Goal: Task Accomplishment & Management: Use online tool/utility

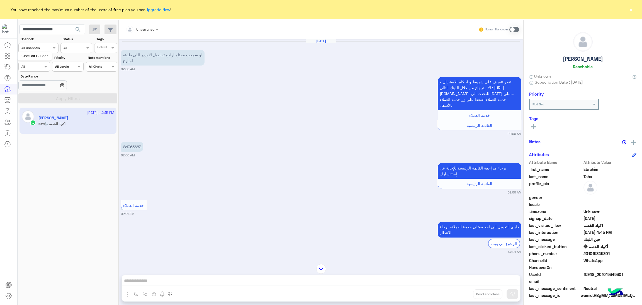
scroll to position [207, 0]
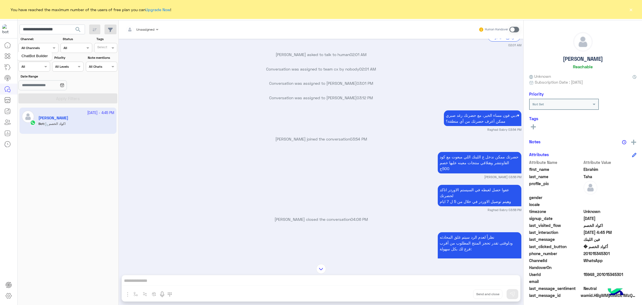
drag, startPoint x: 0, startPoint y: 0, endPoint x: 5, endPoint y: 55, distance: 55.7
click at [5, 55] on icon at bounding box center [7, 56] width 7 height 7
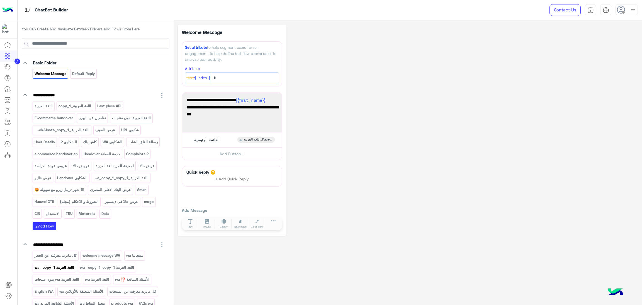
click at [60, 271] on p "اللغة العربية wa _copy_1" at bounding box center [54, 267] width 40 height 6
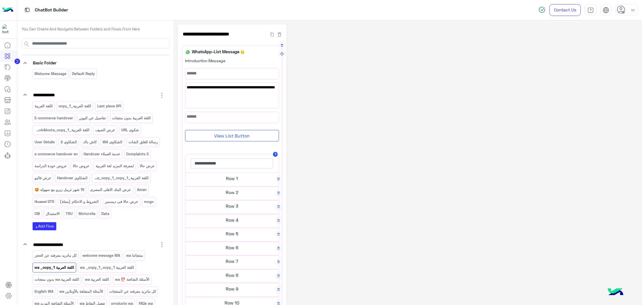
click at [229, 195] on h5 "Row 2" at bounding box center [231, 192] width 93 height 11
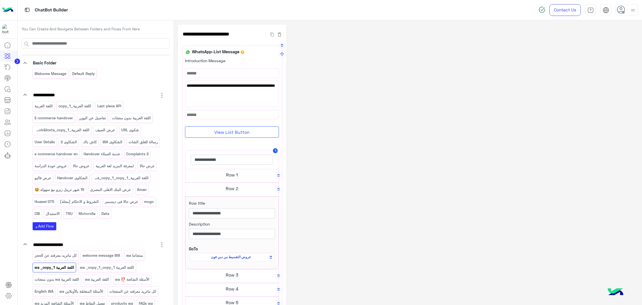
click at [225, 258] on span "عروض التقسيط من دبي فون" at bounding box center [231, 257] width 78 height 5
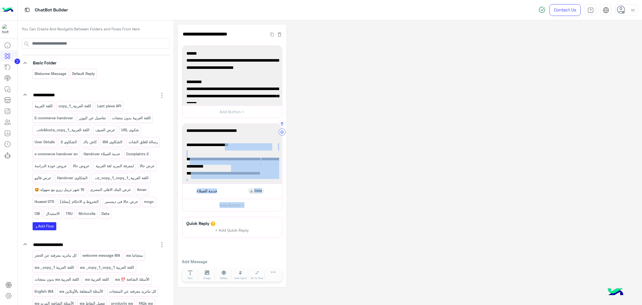
scroll to position [71, 0]
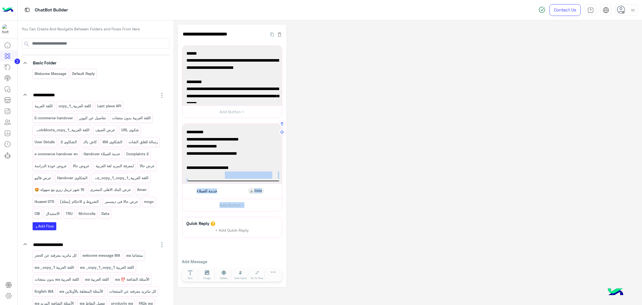
drag, startPoint x: 271, startPoint y: 131, endPoint x: 277, endPoint y: 139, distance: 10.4
click at [279, 132] on div "**********" at bounding box center [232, 167] width 100 height 88
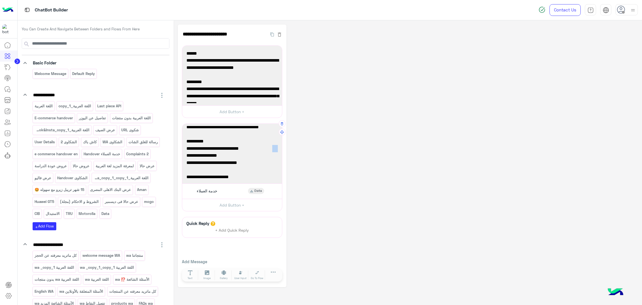
drag, startPoint x: 271, startPoint y: 150, endPoint x: 273, endPoint y: 148, distance: 3.6
click at [273, 148] on span "✅ بنك مصر" at bounding box center [231, 148] width 91 height 7
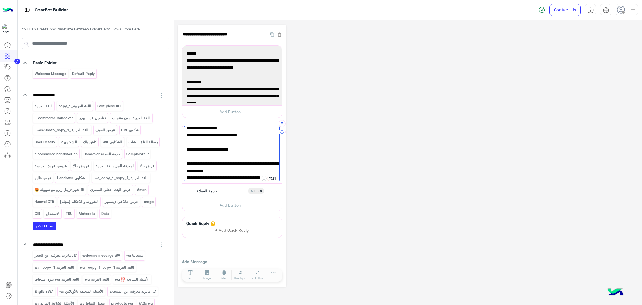
scroll to position [115, 0]
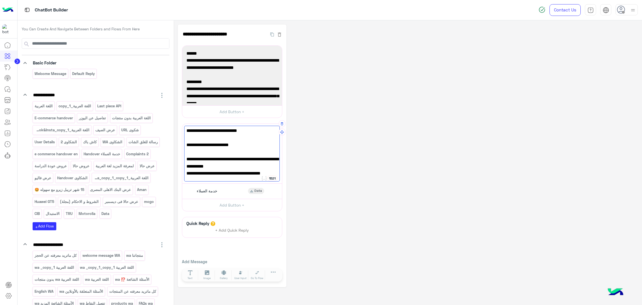
click at [261, 168] on div "✅ البنك الأهلي المصري التقسيط بدون فوائد بدون مصاريف - 6 أشهر بسعر الخصم - 12شه…" at bounding box center [232, 154] width 96 height 56
paste textarea "*"
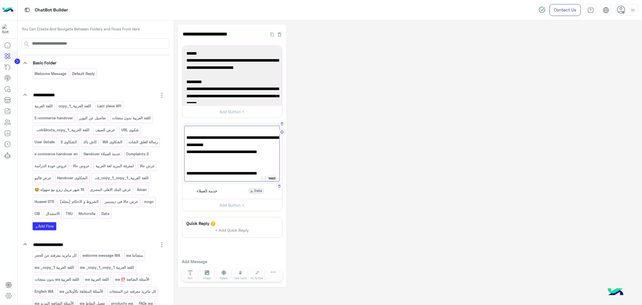
scroll to position [124, 0]
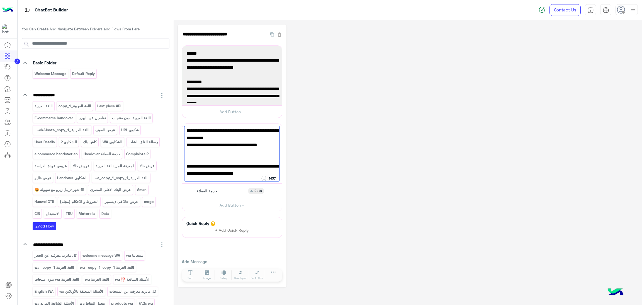
type textarea "**********"
click at [543, 13] on div at bounding box center [542, 10] width 7 height 12
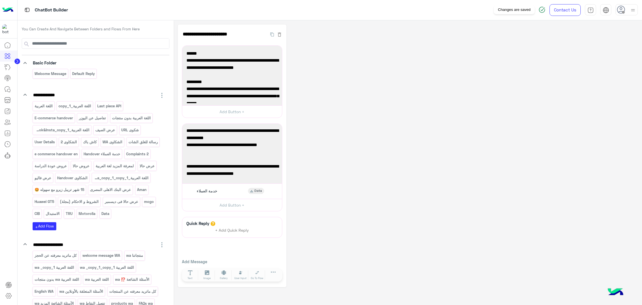
click at [541, 8] on img at bounding box center [542, 9] width 7 height 7
click at [472, 125] on div "**********" at bounding box center [408, 156] width 460 height 263
